Goal: Find specific page/section: Find specific page/section

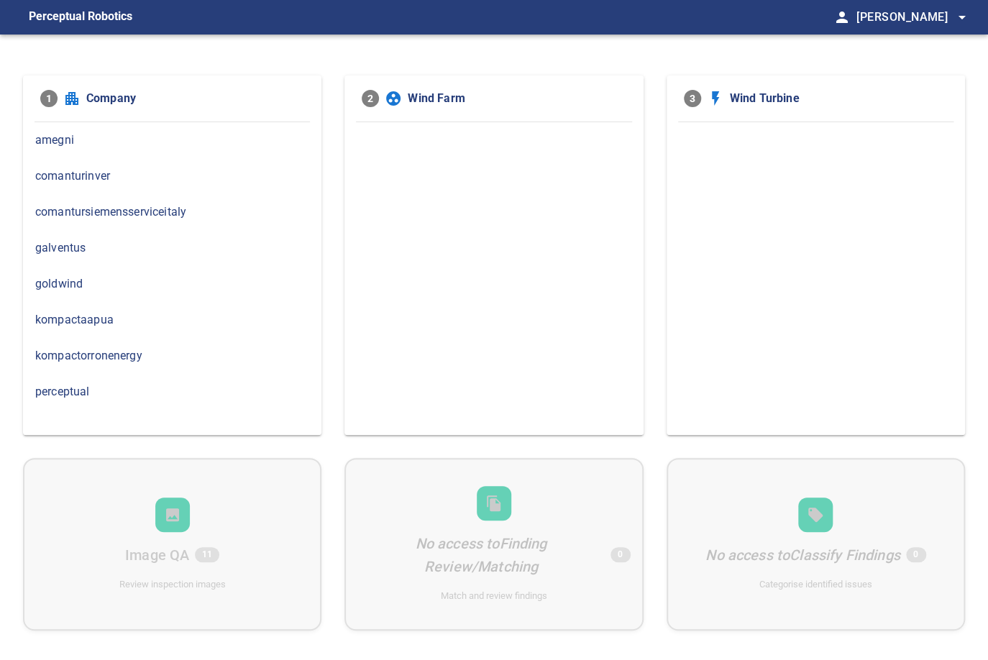
click at [137, 172] on span "comanturinver" at bounding box center [172, 176] width 274 height 17
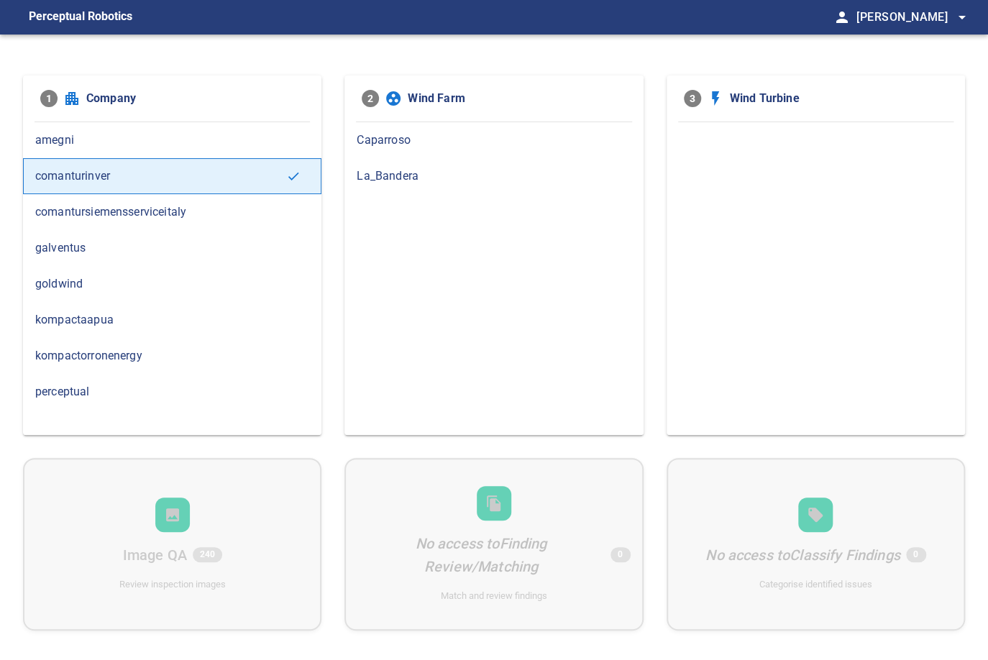
click at [419, 129] on div "Caparroso" at bounding box center [493, 140] width 298 height 36
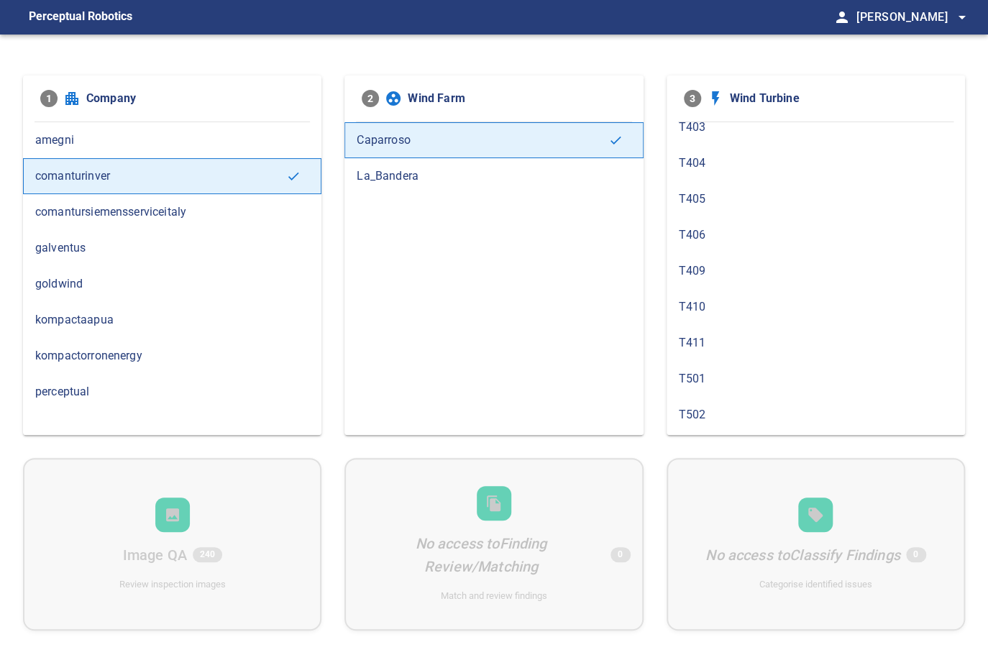
scroll to position [1185, 0]
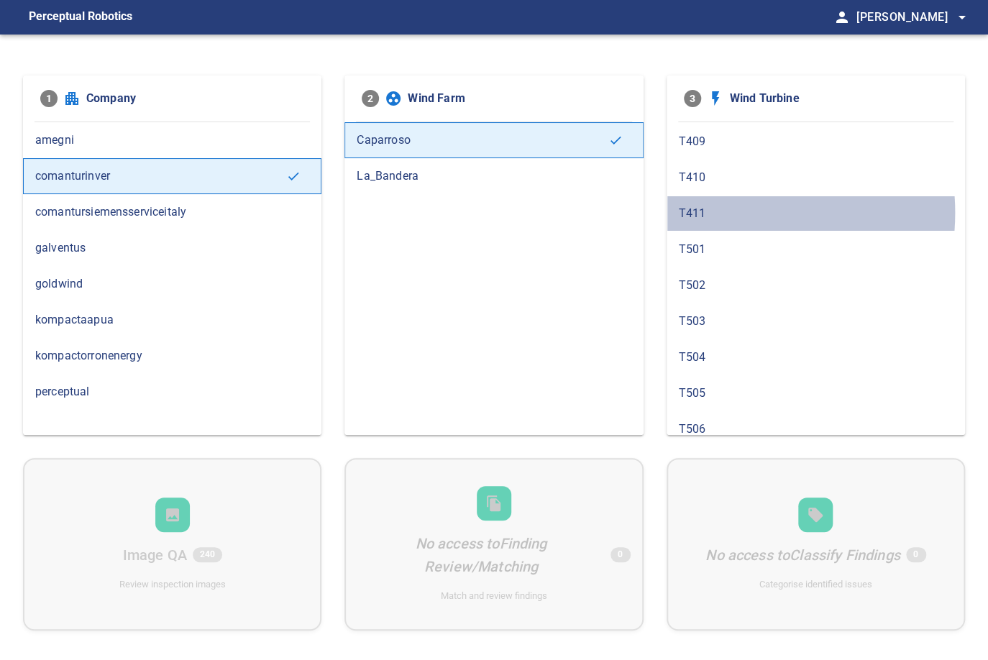
click at [713, 205] on span "T411" at bounding box center [816, 213] width 274 height 17
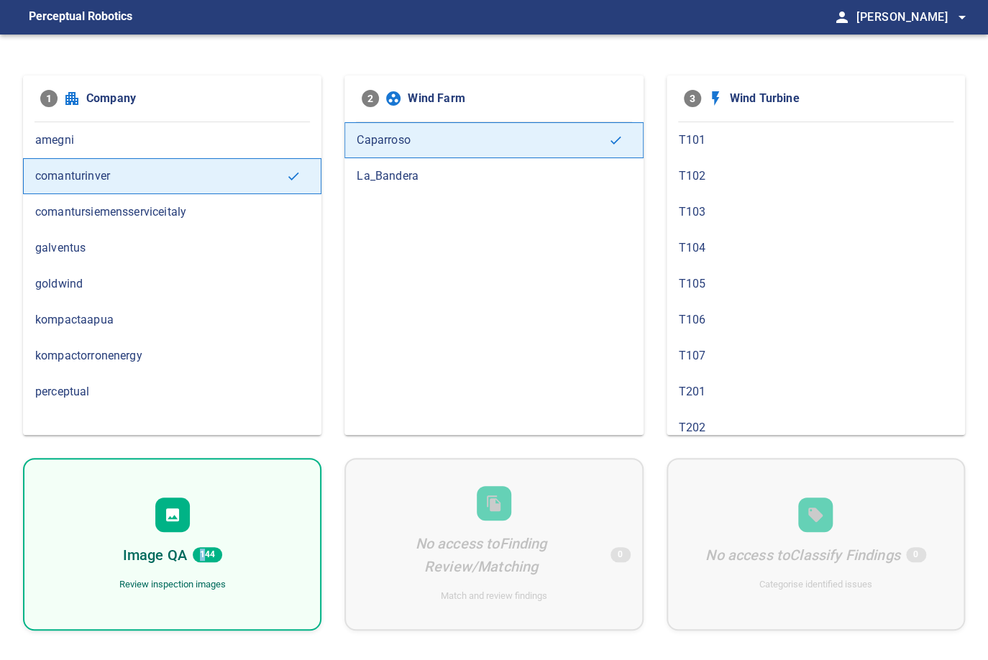
click at [201, 540] on div "Image QA 144 Review inspection images" at bounding box center [172, 544] width 298 height 173
